Goal: Task Accomplishment & Management: Manage account settings

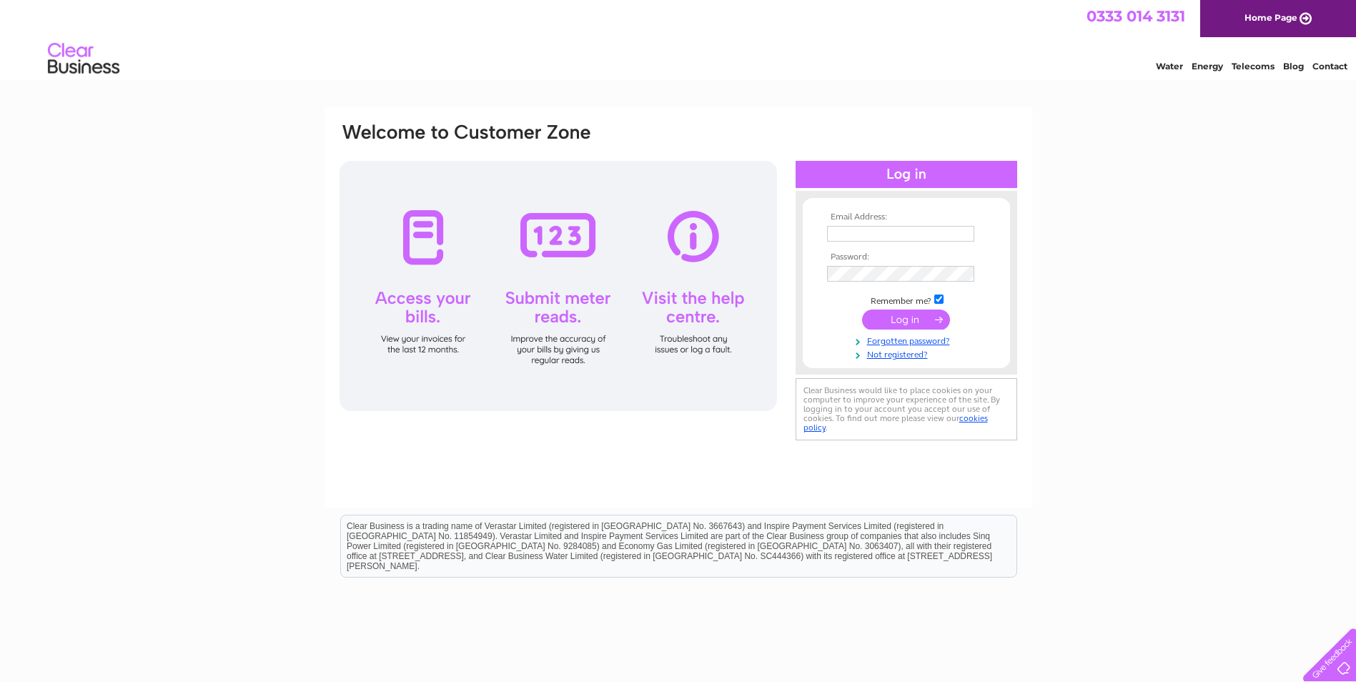
type input "dblplastering@gmail.com"
click at [894, 317] on input "submit" at bounding box center [906, 319] width 88 height 20
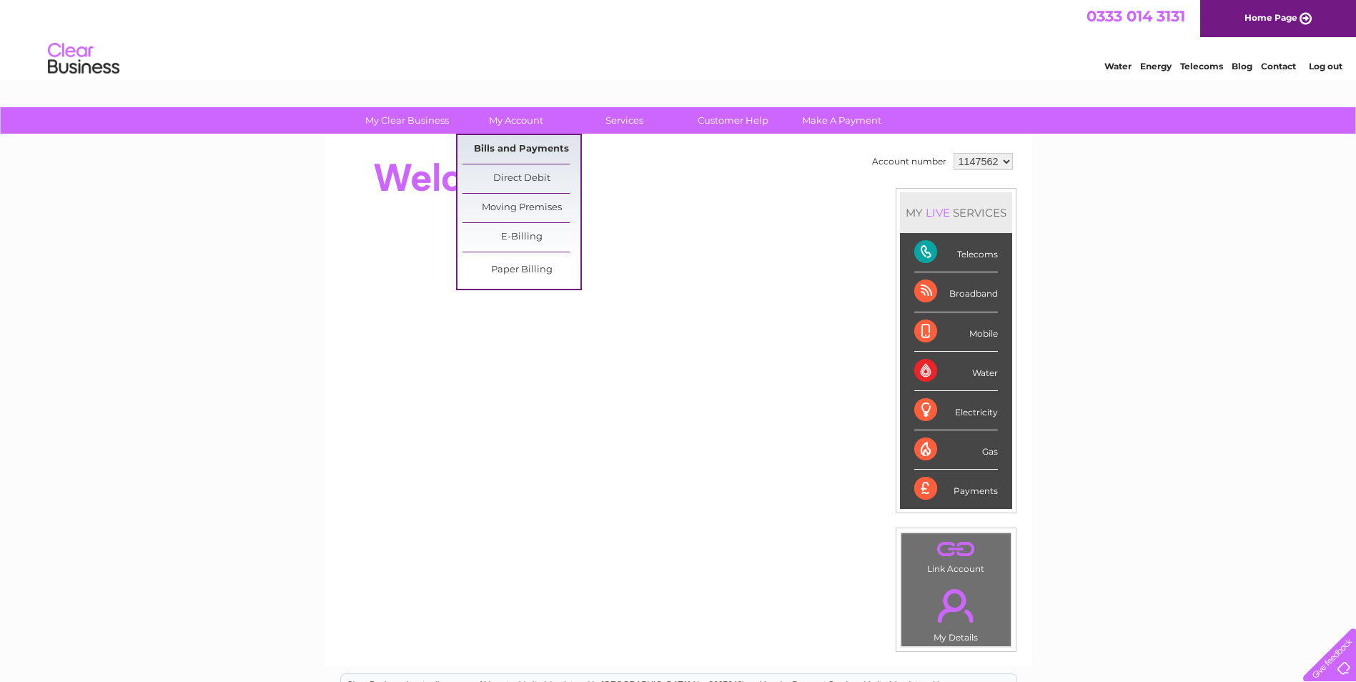
click at [515, 148] on link "Bills and Payments" at bounding box center [521, 149] width 118 height 29
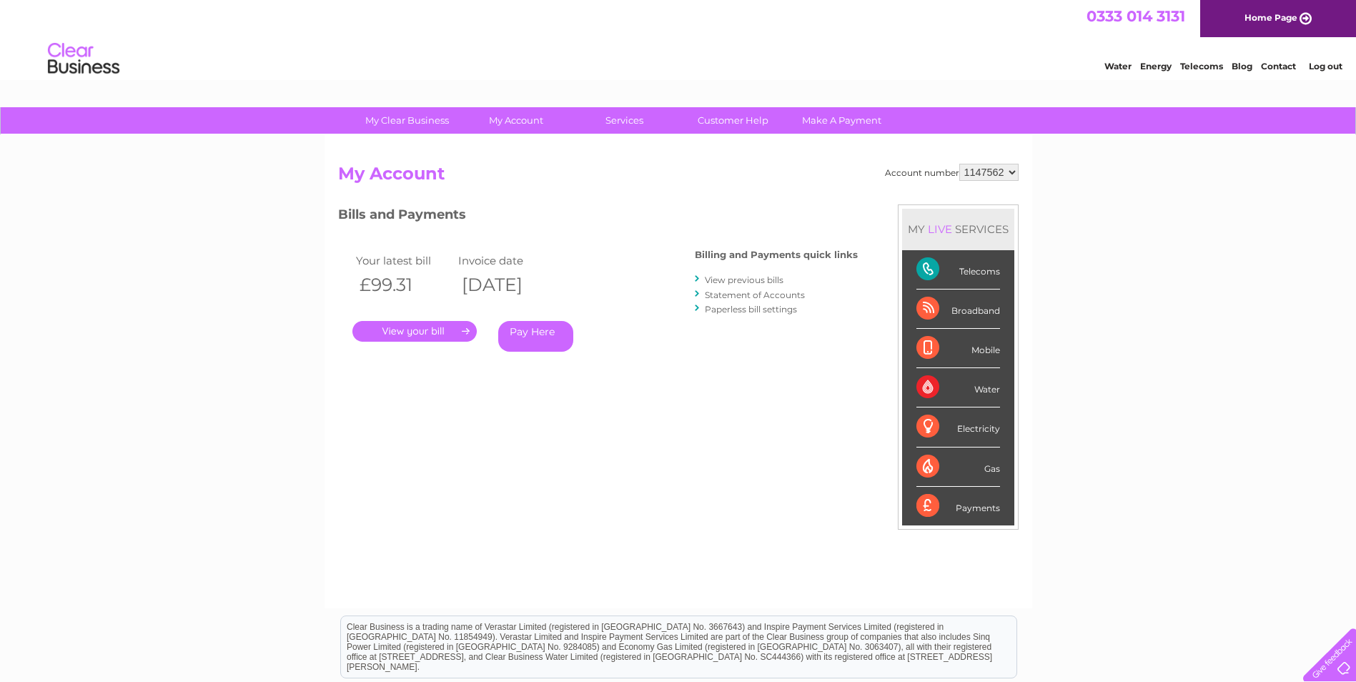
click at [403, 329] on link "." at bounding box center [414, 331] width 124 height 21
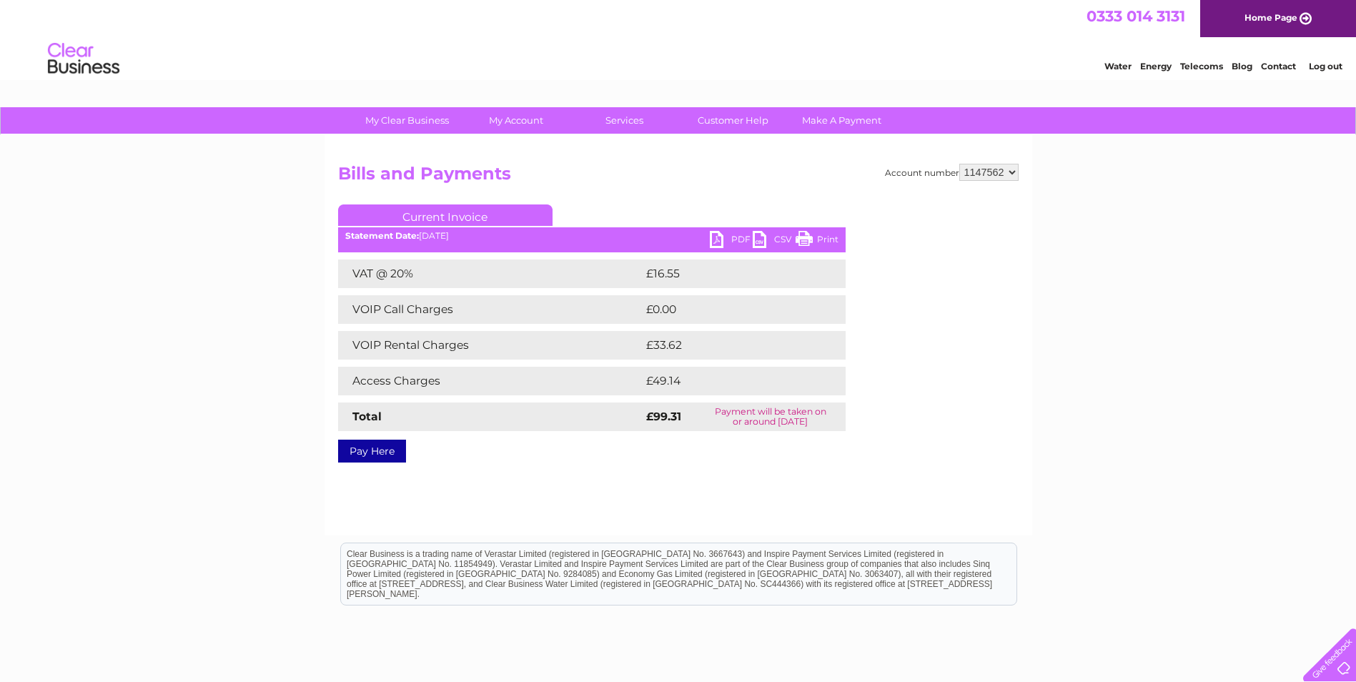
click at [734, 242] on link "PDF" at bounding box center [731, 241] width 43 height 21
